Goal: Information Seeking & Learning: Learn about a topic

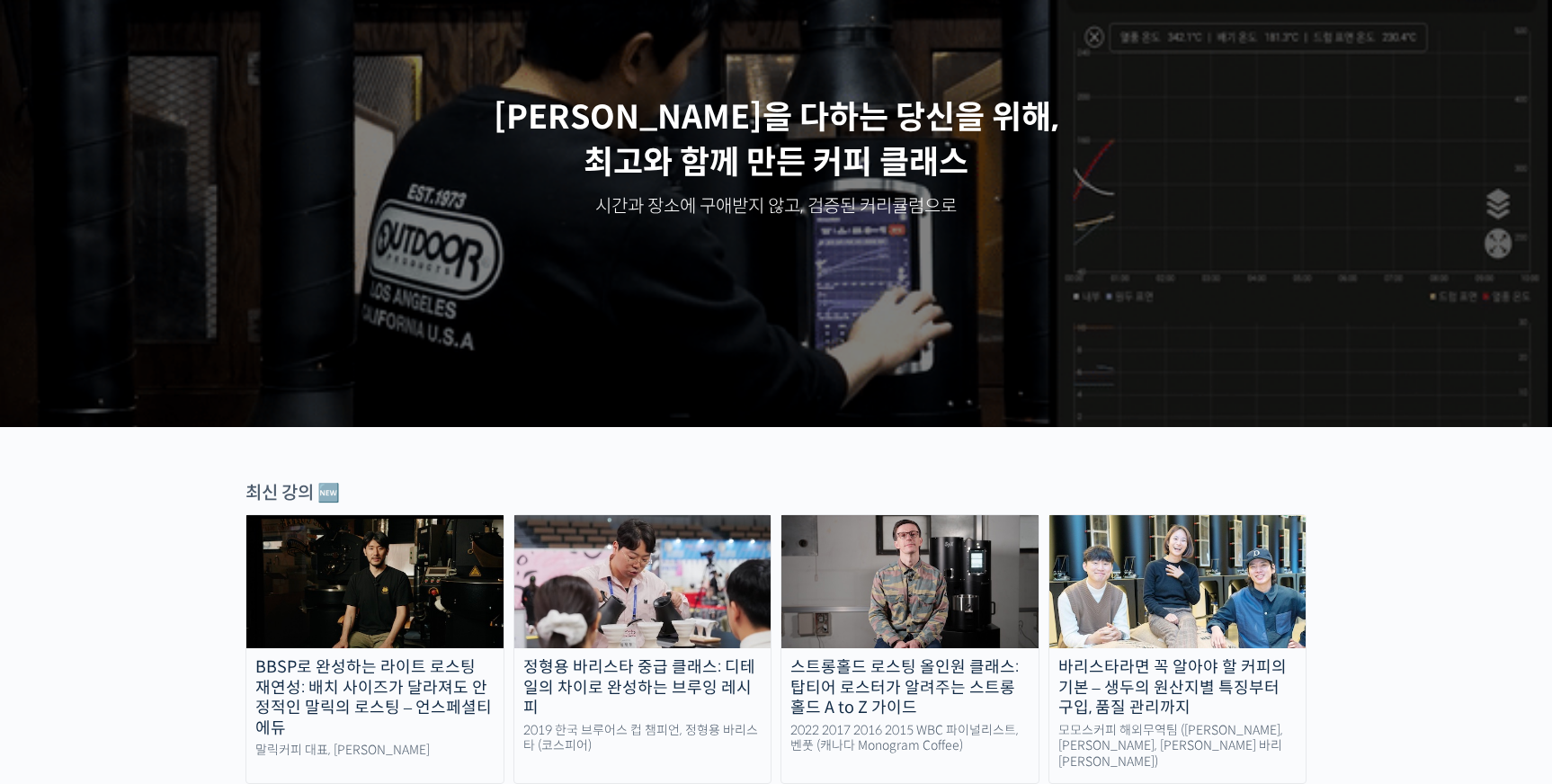
scroll to position [540, 0]
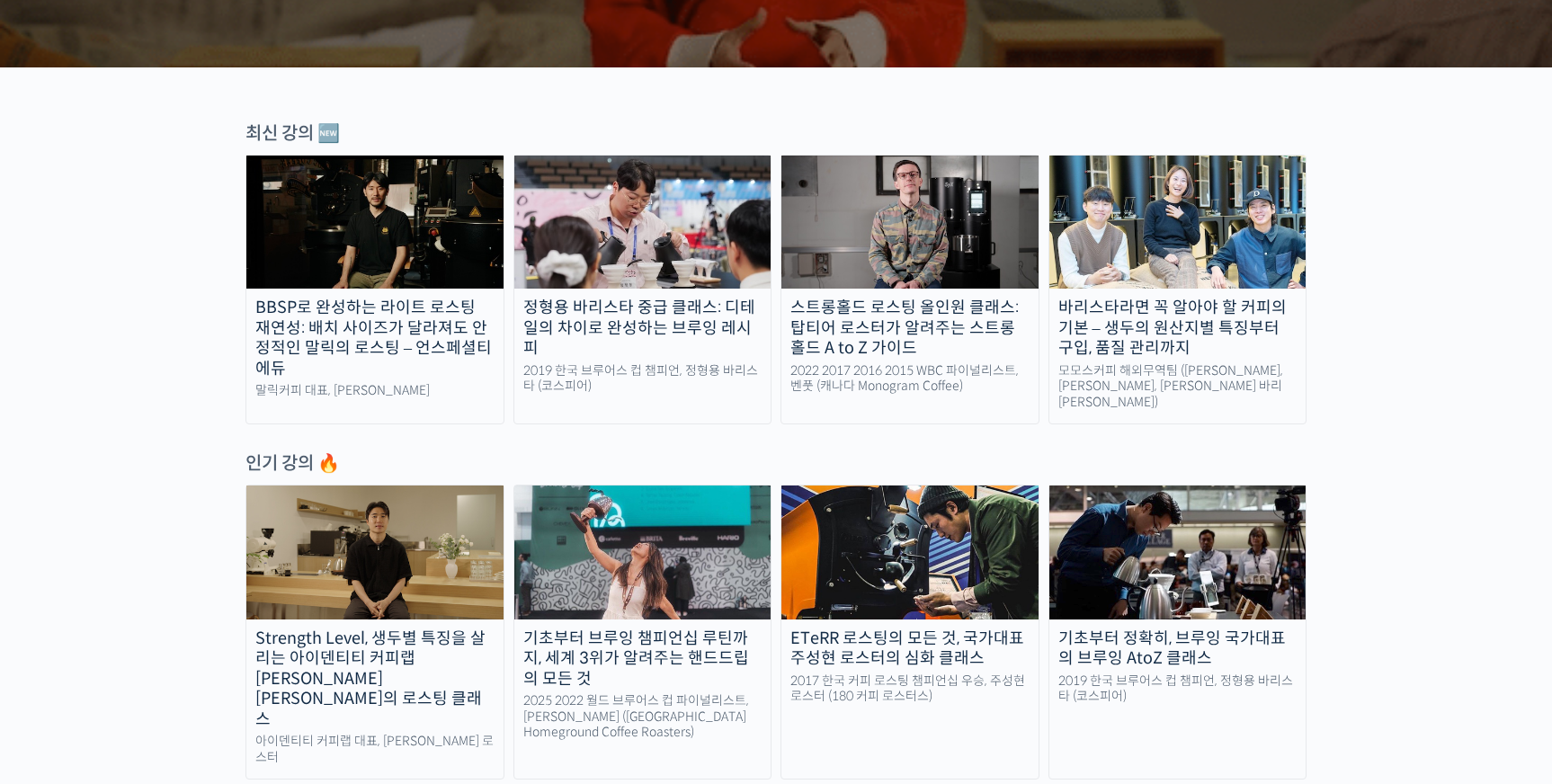
click at [367, 556] on img at bounding box center [374, 552] width 258 height 133
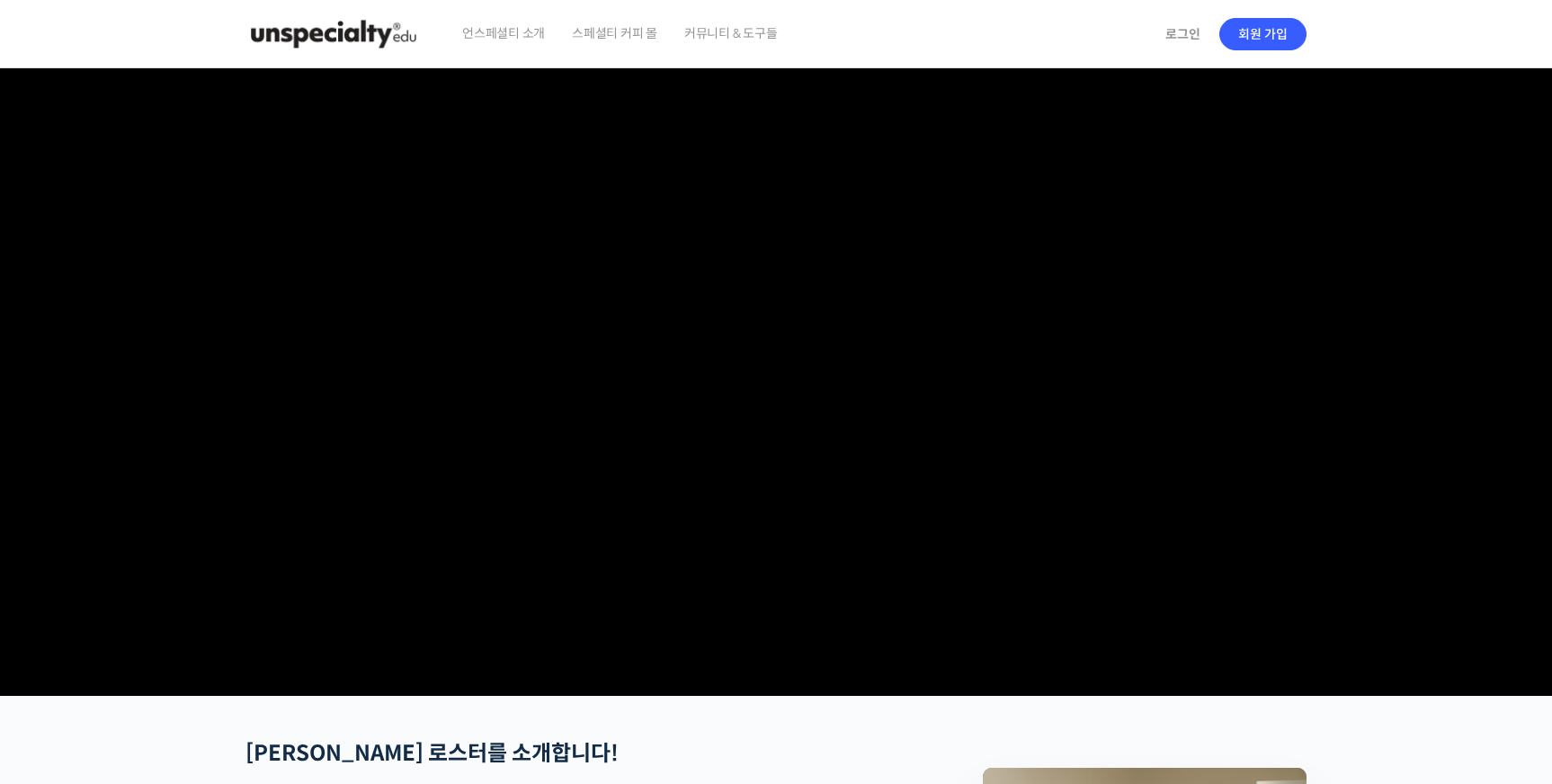
click at [936, 489] on video at bounding box center [776, 378] width 1061 height 621
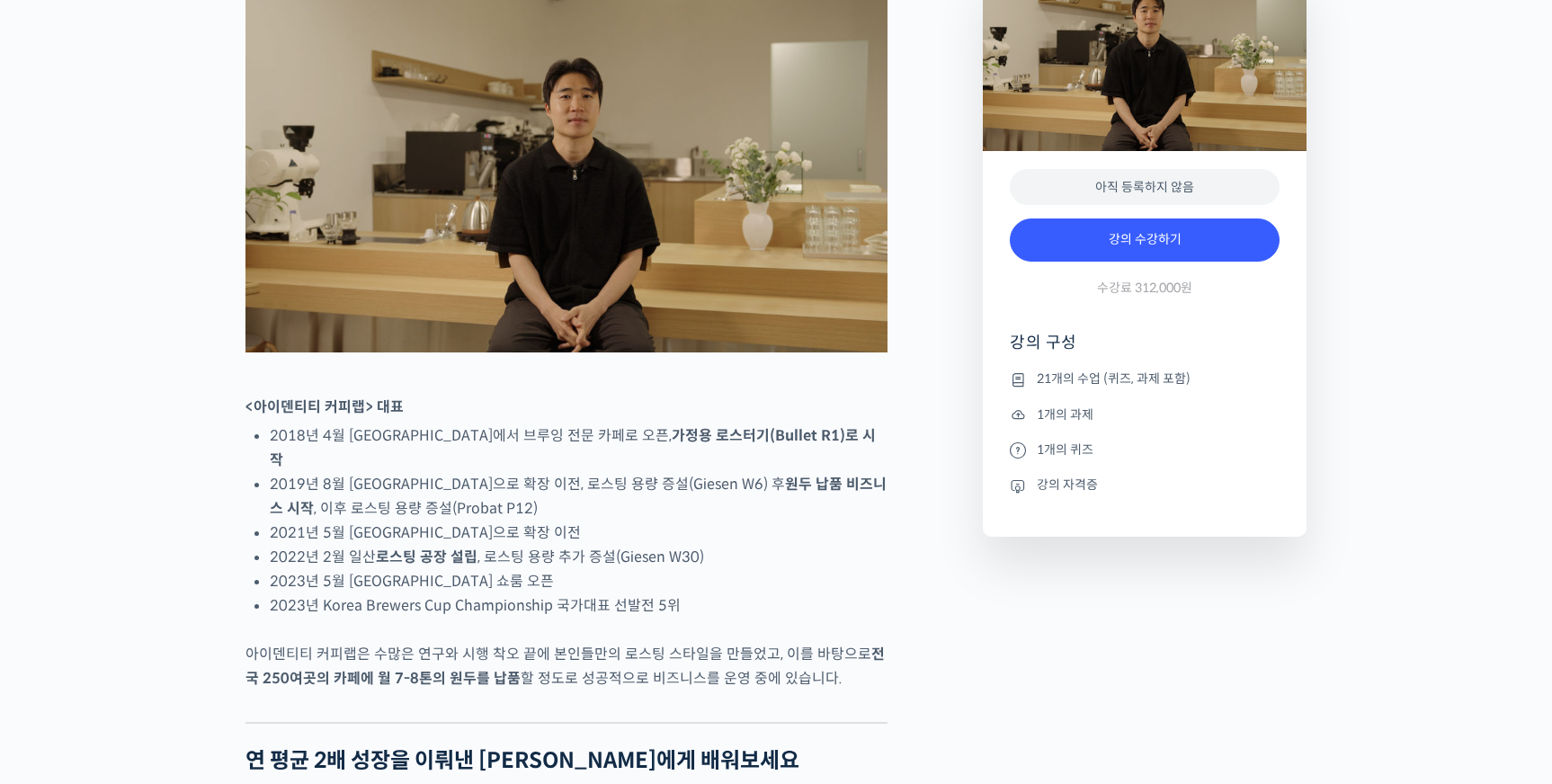
scroll to position [709, 0]
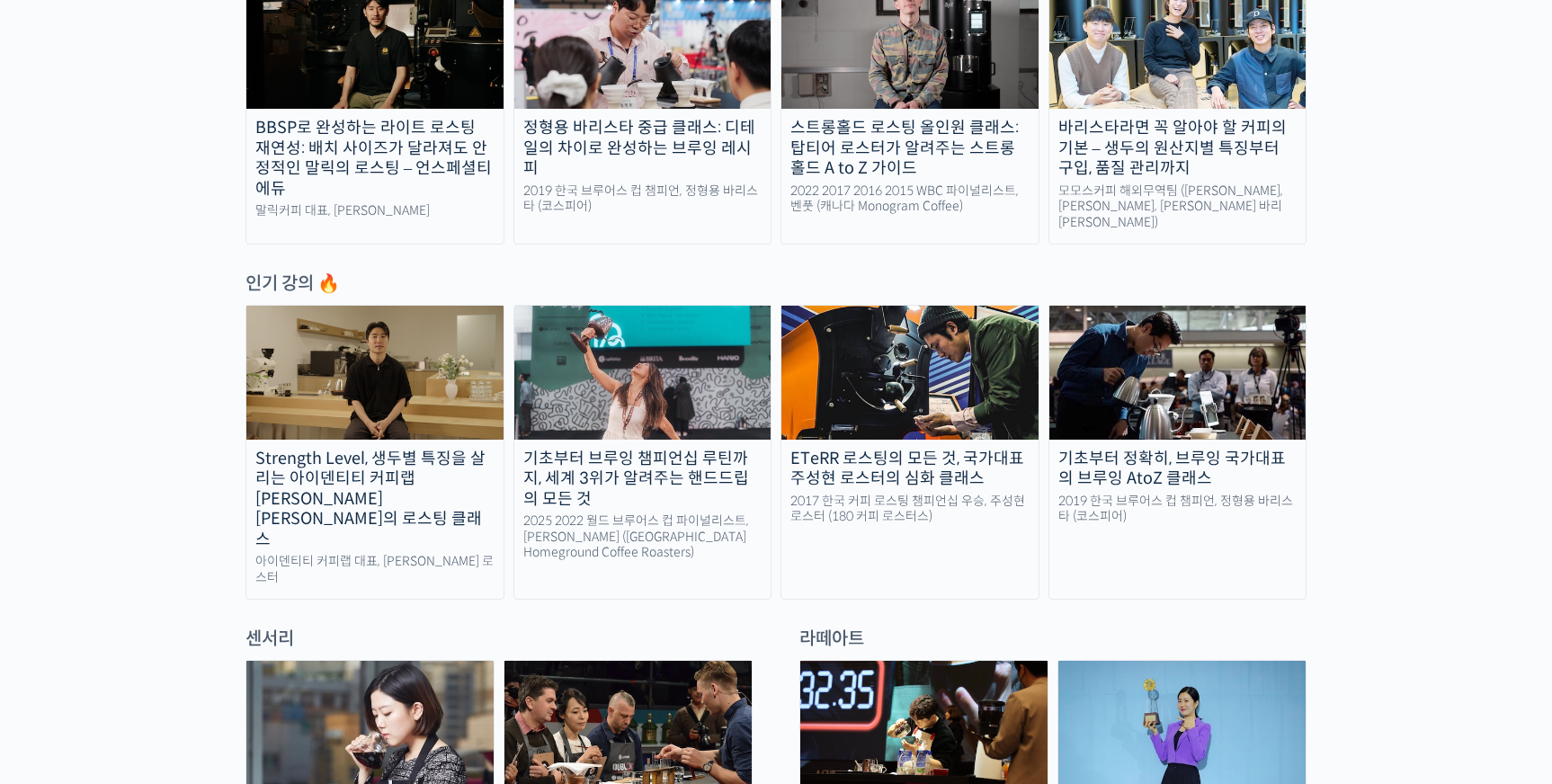
scroll to position [809, 0]
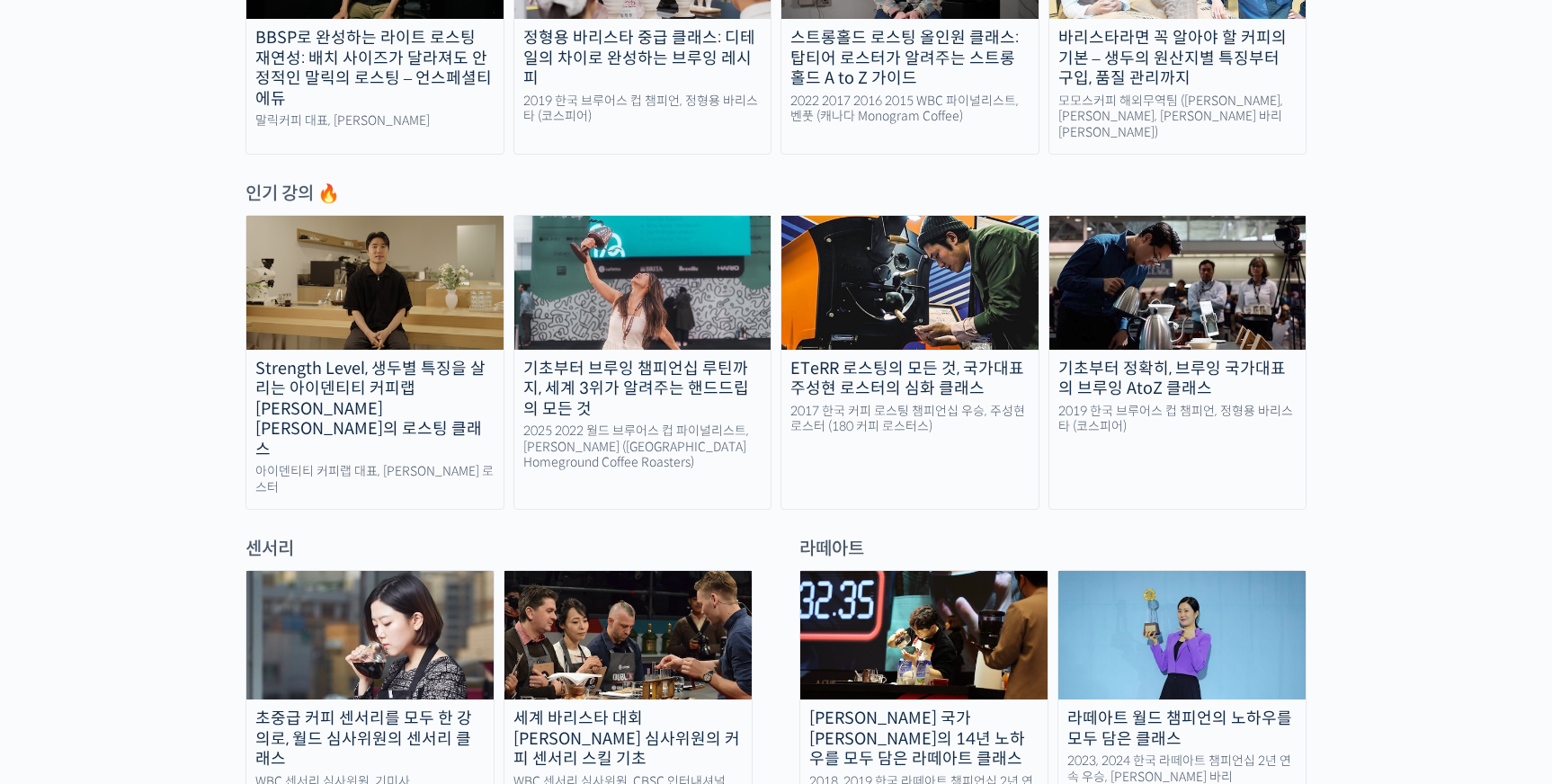
click at [1121, 368] on div "기초부터 정확히, 브루잉 국가대표의 브루잉 AtoZ 클래스" at bounding box center [1178, 378] width 258 height 41
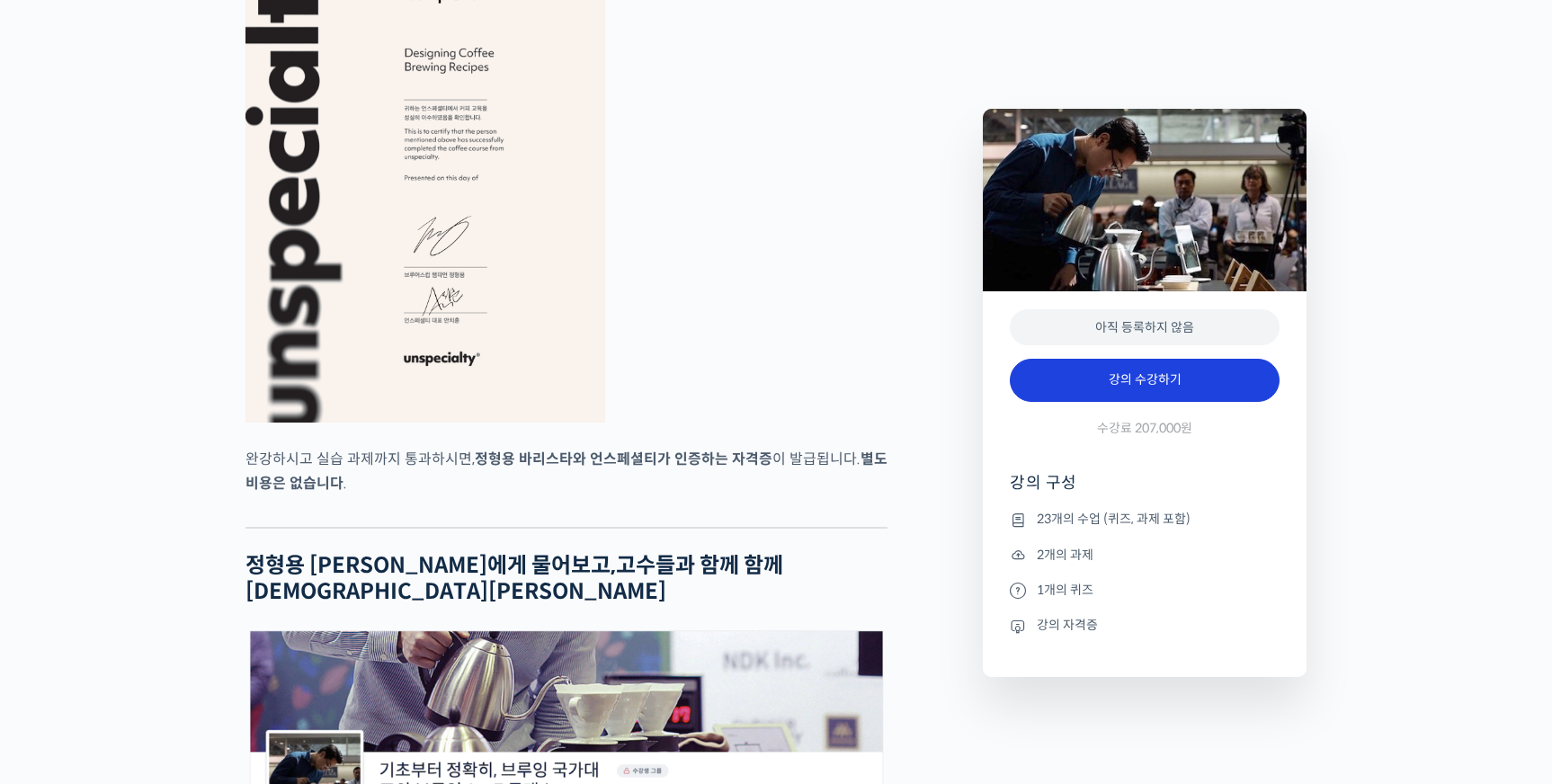
scroll to position [6476, 0]
